Goal: Browse casually: Explore the website without a specific task or goal

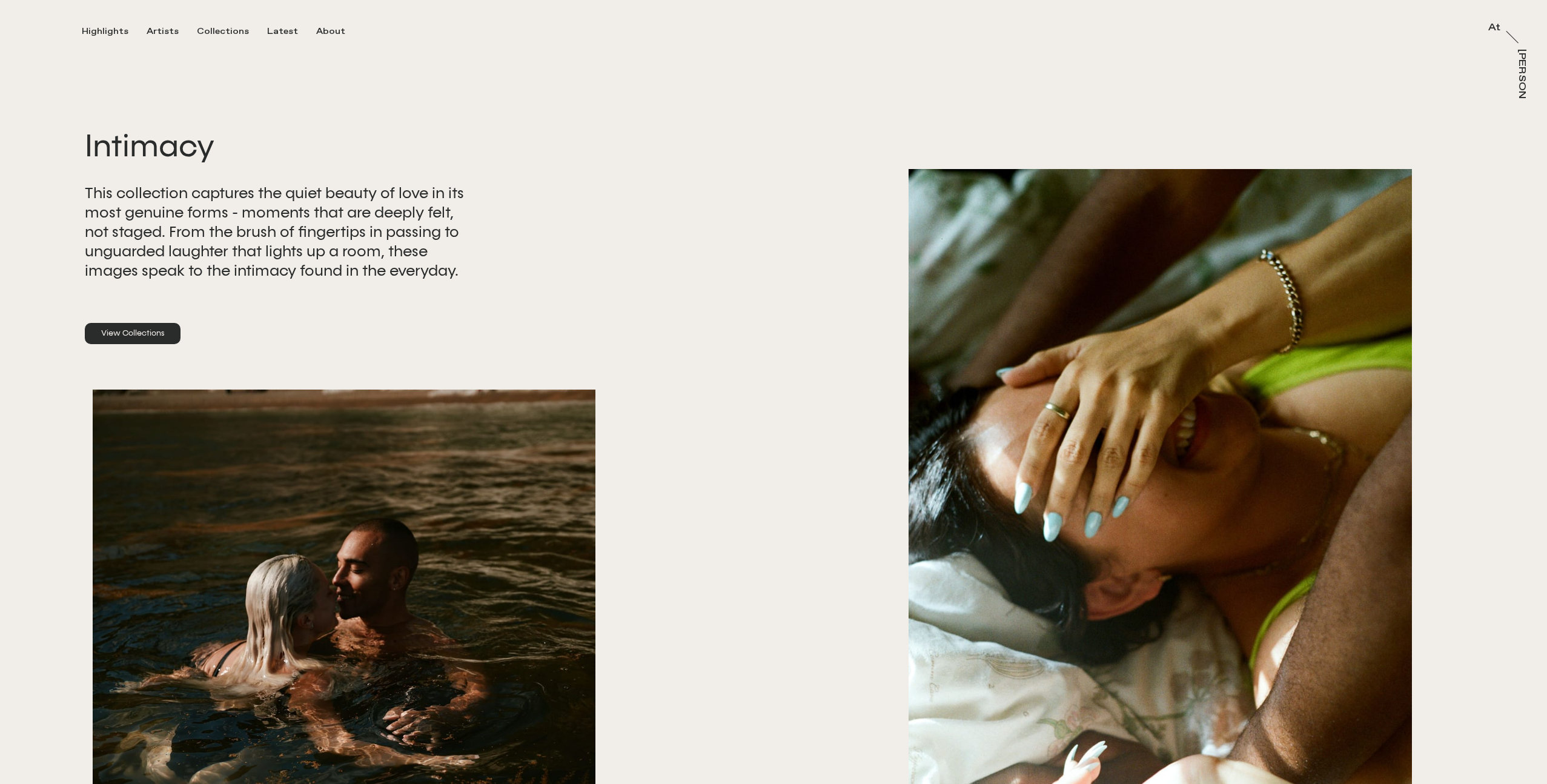
click at [125, 334] on link "View Collections" at bounding box center [133, 334] width 96 height 22
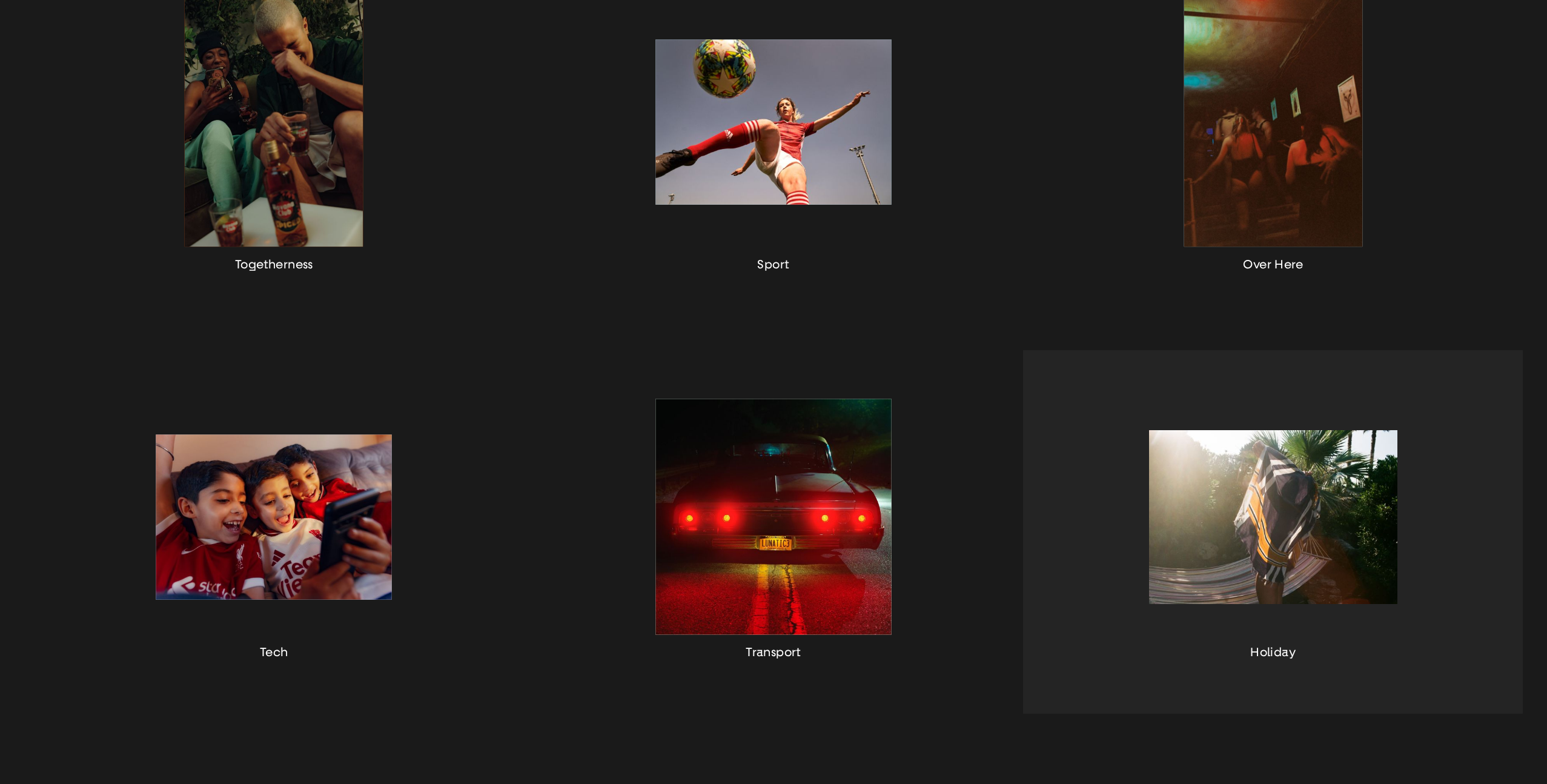
scroll to position [382, 0]
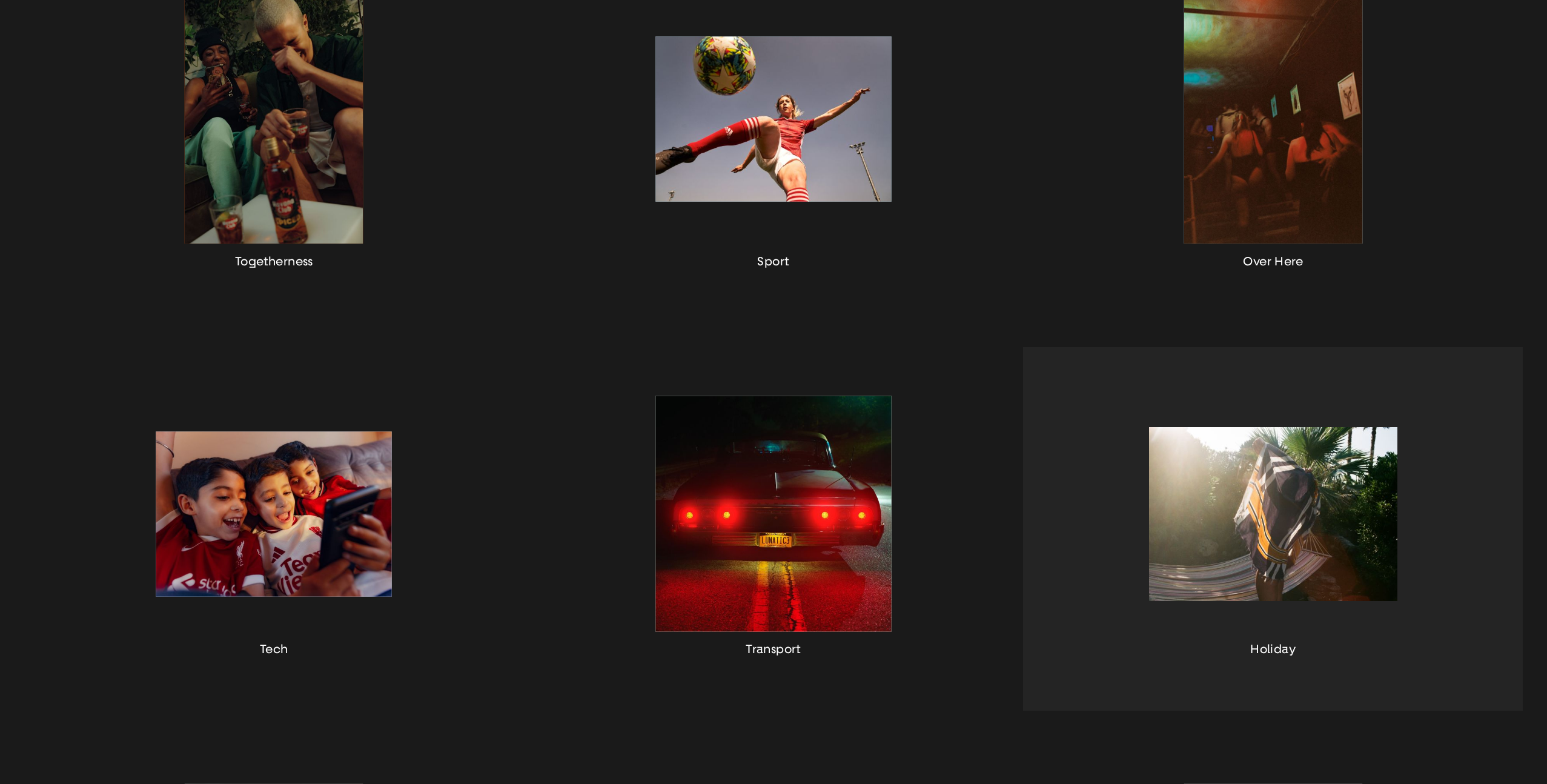
click at [1307, 487] on div "button" at bounding box center [1273, 529] width 499 height 363
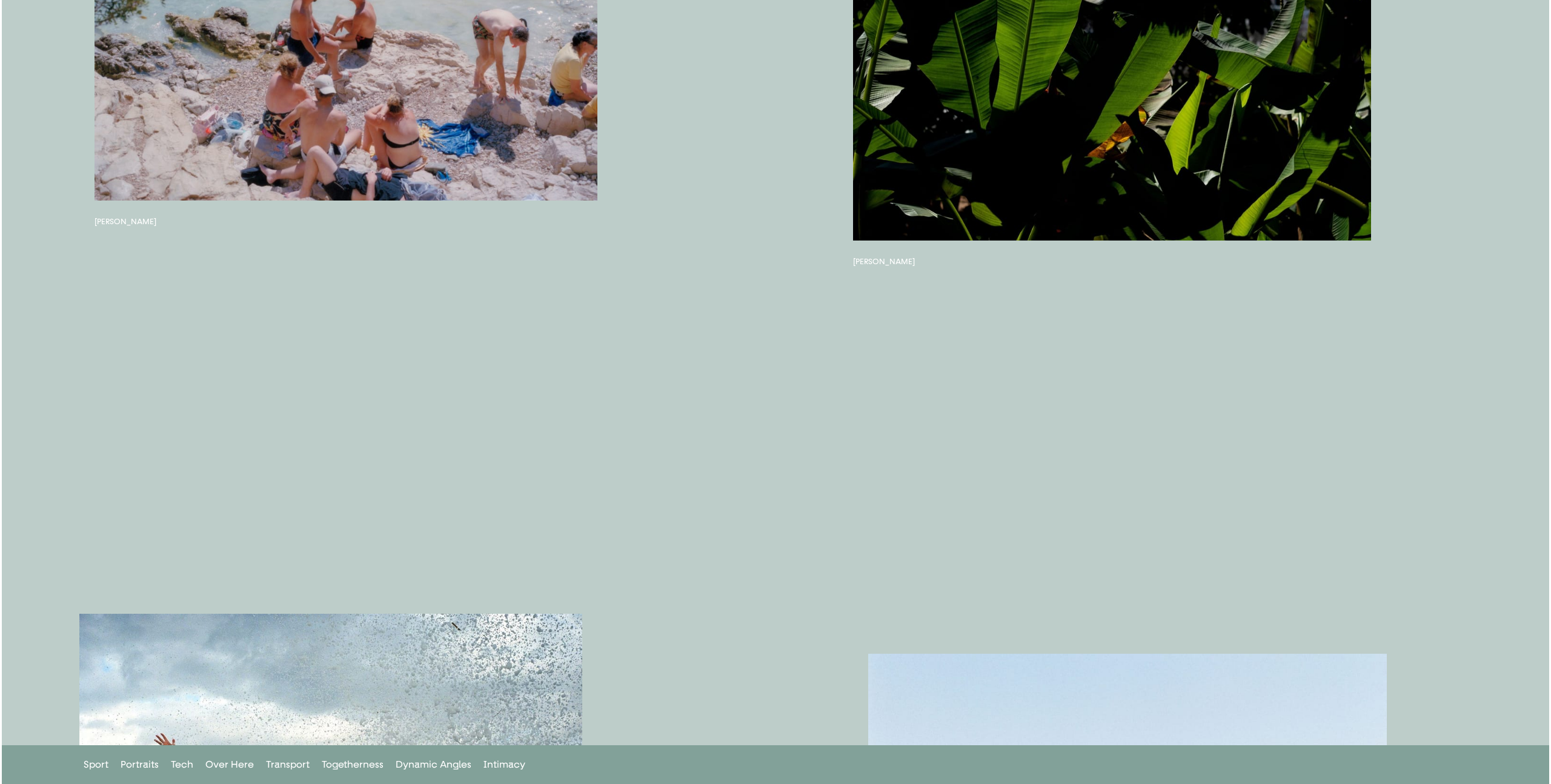
scroll to position [13418, 0]
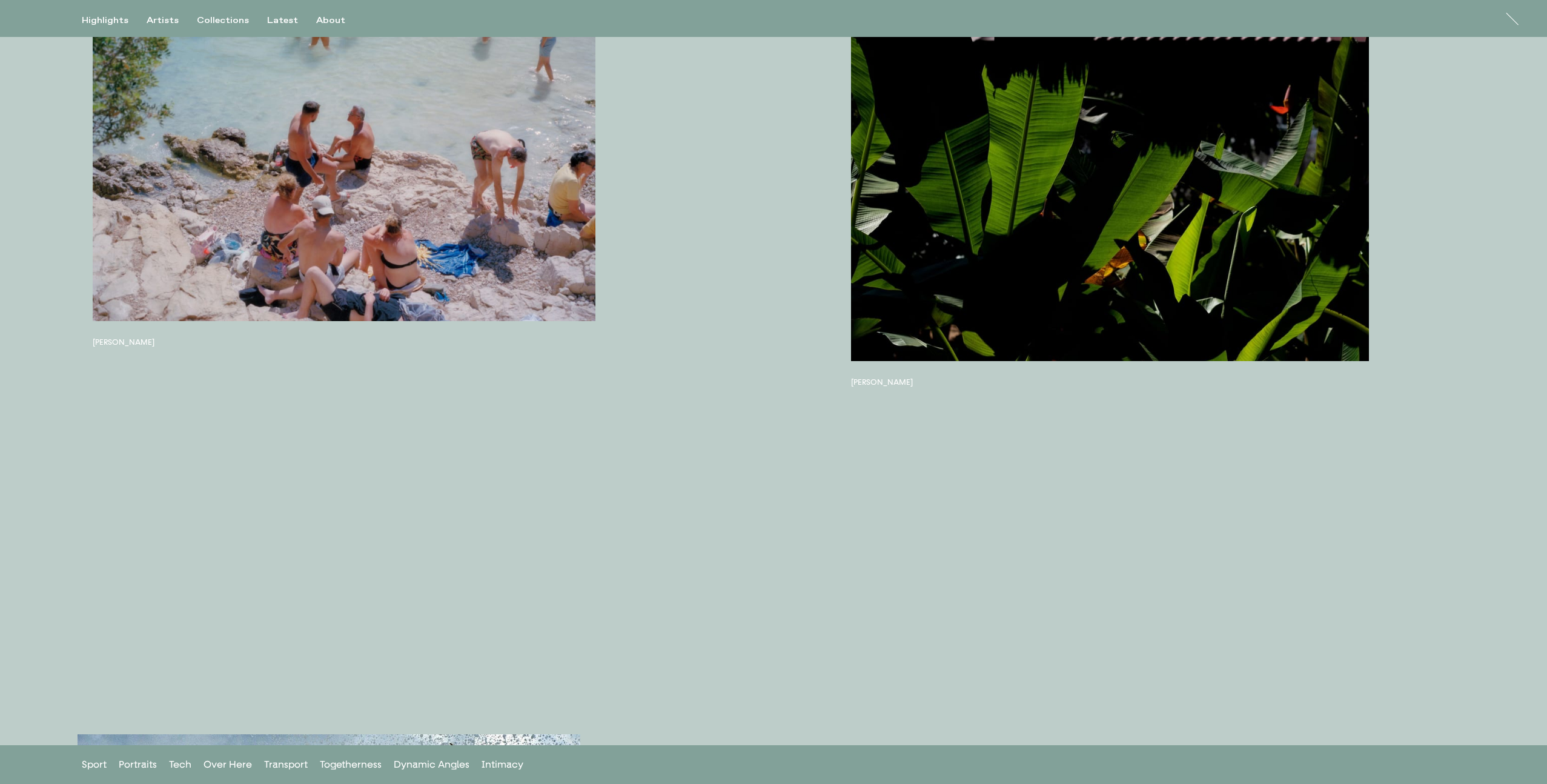
click at [1068, 224] on button "button" at bounding box center [1110, 154] width 519 height 414
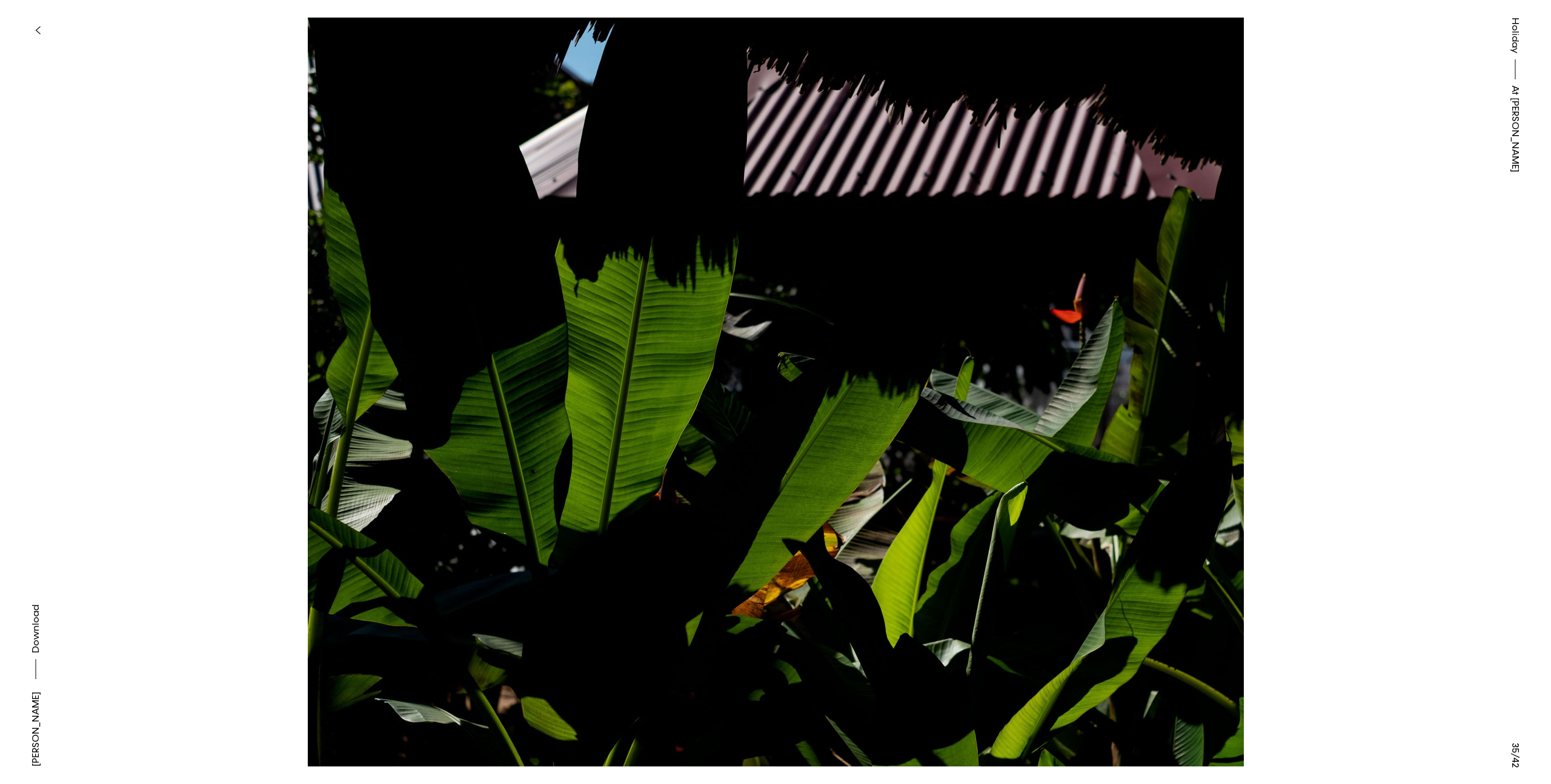
click at [1195, 308] on button at bounding box center [1163, 196] width 776 height 392
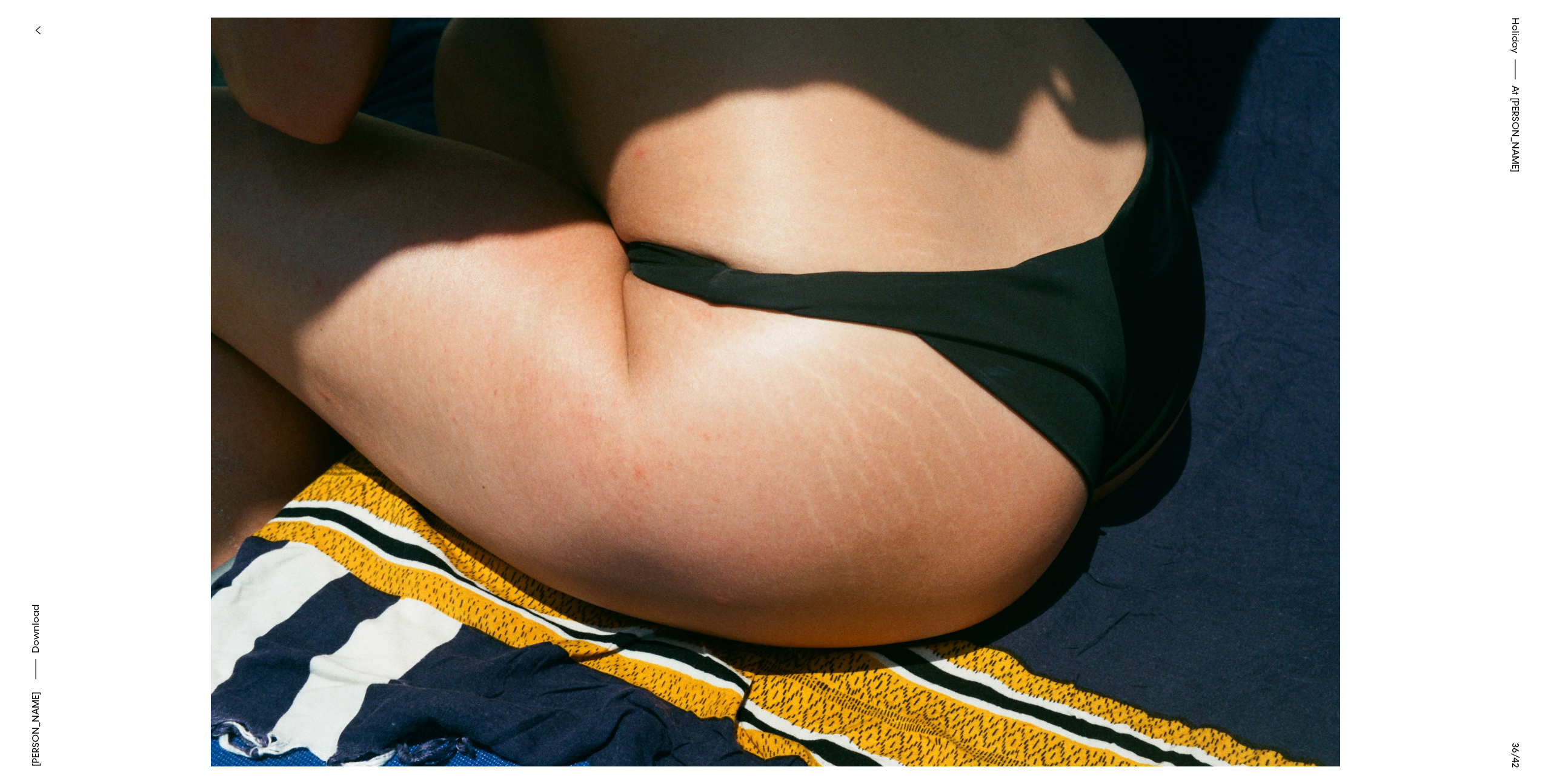
click at [1349, 311] on button at bounding box center [1163, 196] width 776 height 392
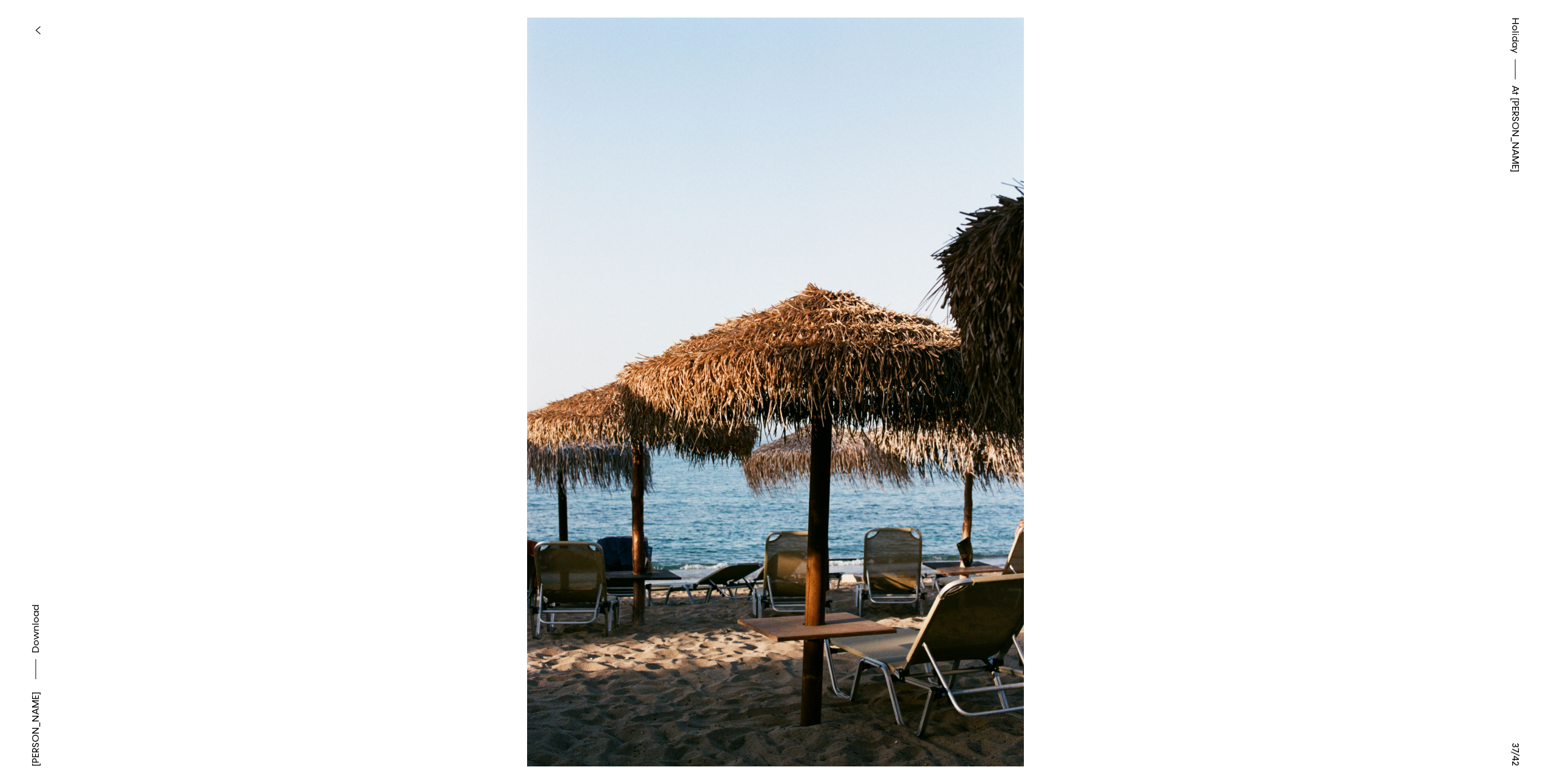
click at [39, 22] on button "button" at bounding box center [38, 31] width 27 height 27
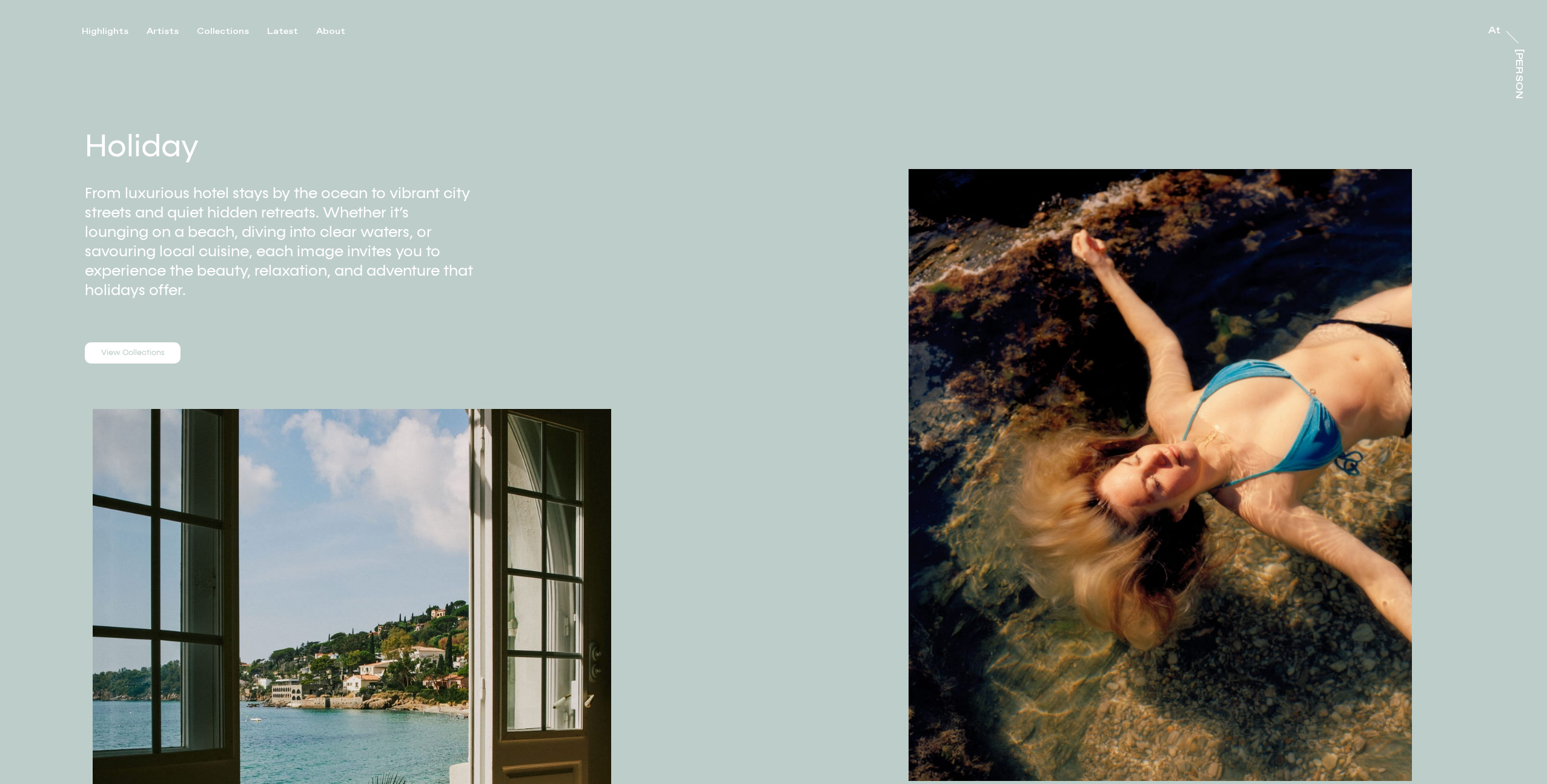
click at [116, 358] on link "View Collections" at bounding box center [133, 353] width 96 height 22
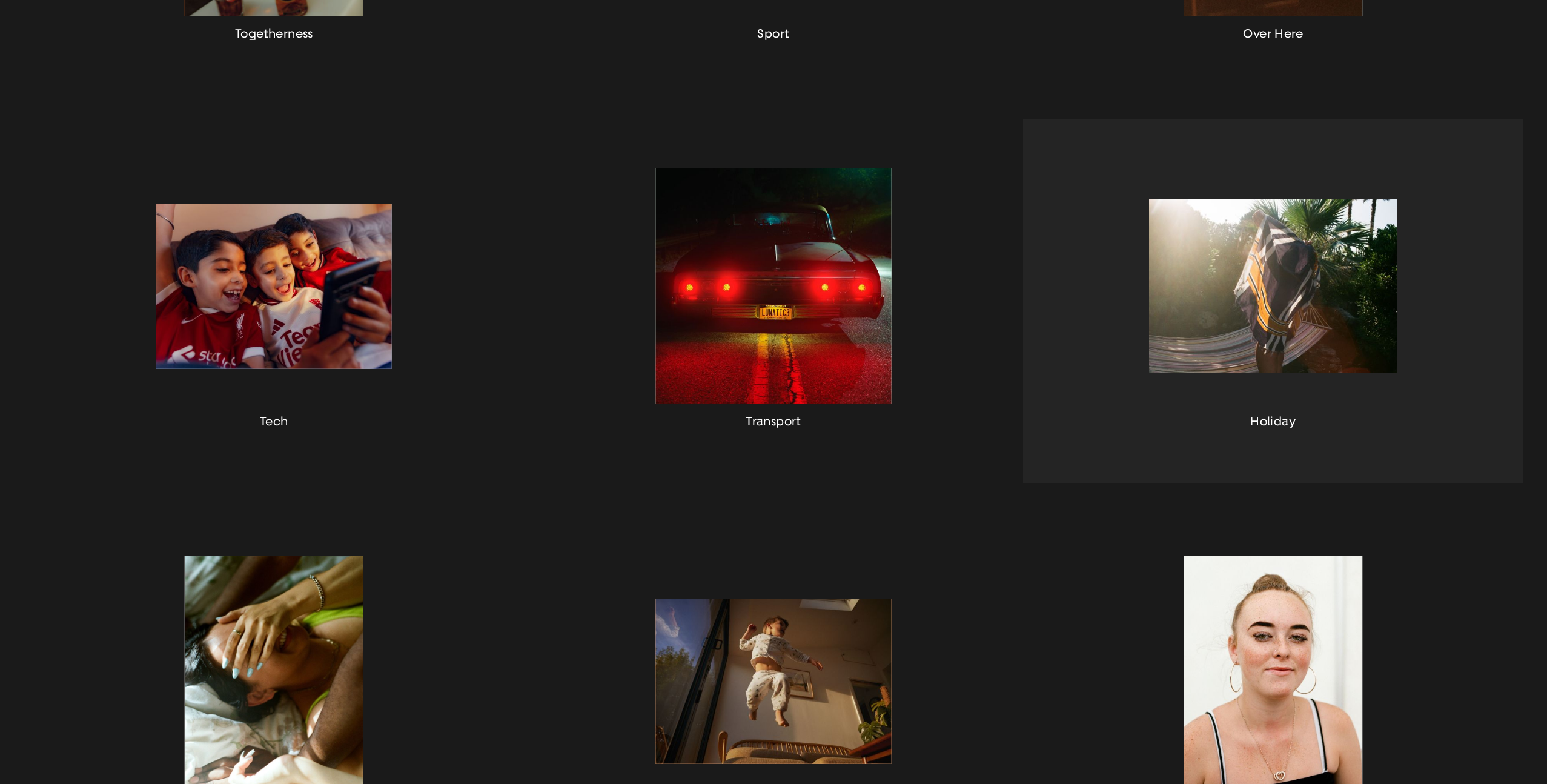
scroll to position [872, 0]
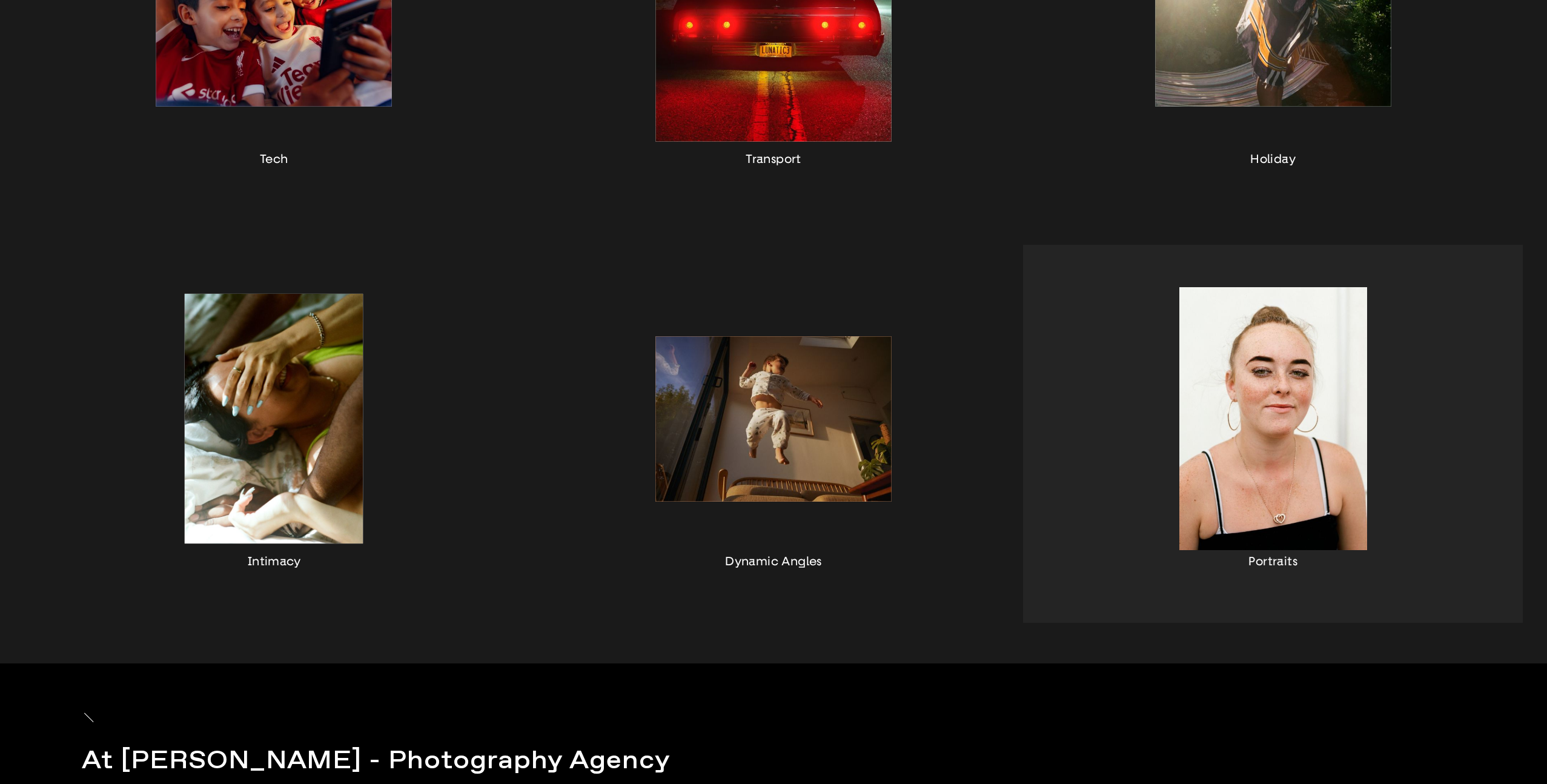
click at [1328, 399] on div "button" at bounding box center [1273, 434] width 499 height 378
